Goal: Navigation & Orientation: Find specific page/section

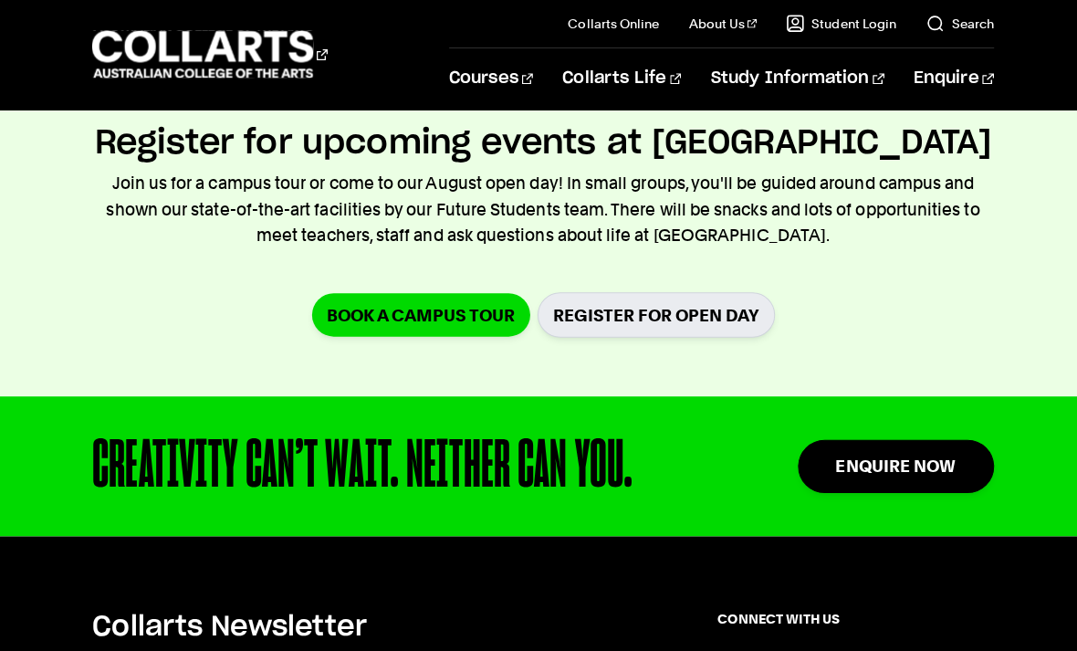
scroll to position [463, 0]
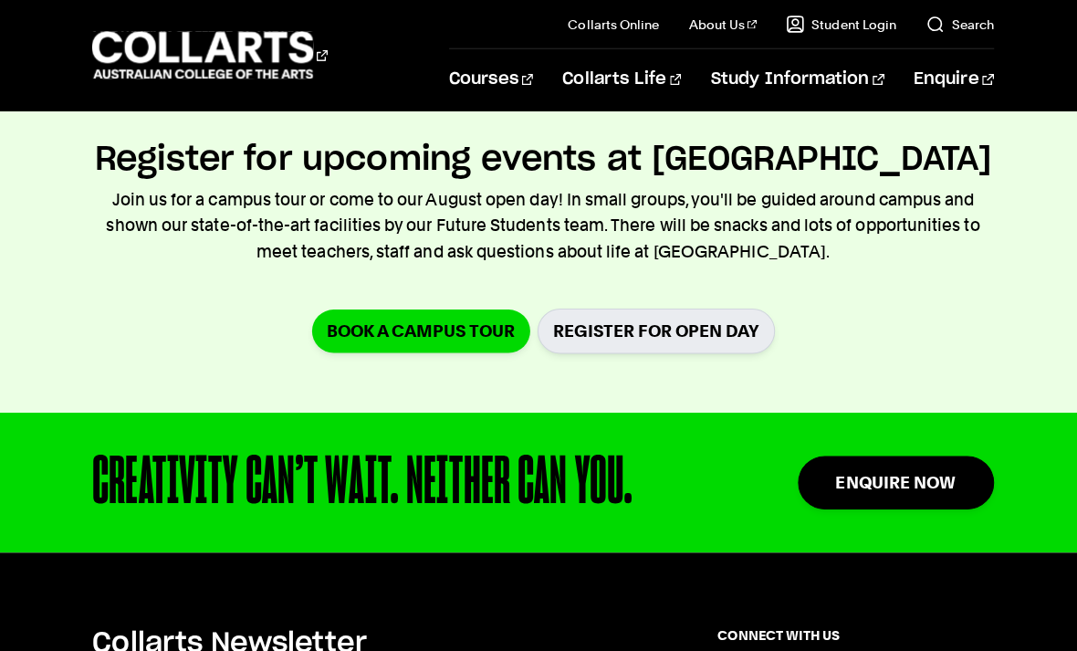
click at [728, 332] on link "Register for Open Day" at bounding box center [651, 328] width 236 height 45
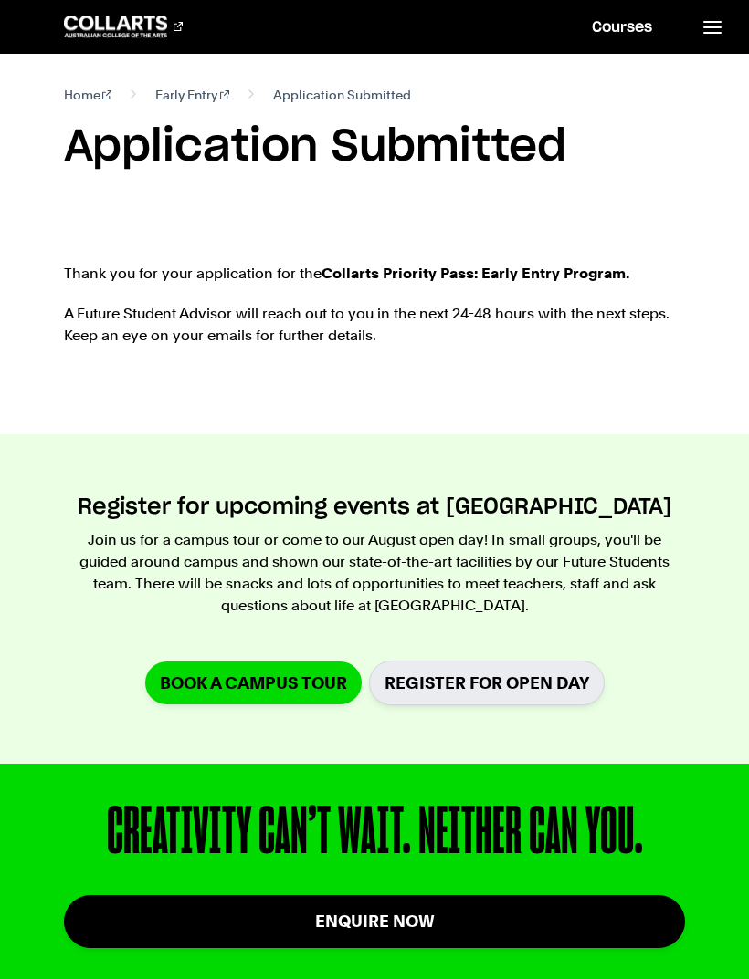
click at [330, 101] on span "Application Submitted" at bounding box center [342, 95] width 138 height 22
